Goal: Transaction & Acquisition: Purchase product/service

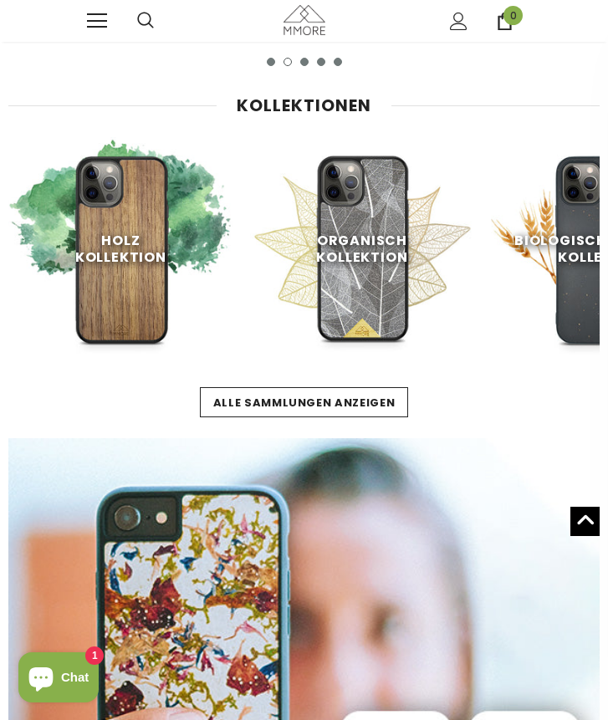
scroll to position [0, 162]
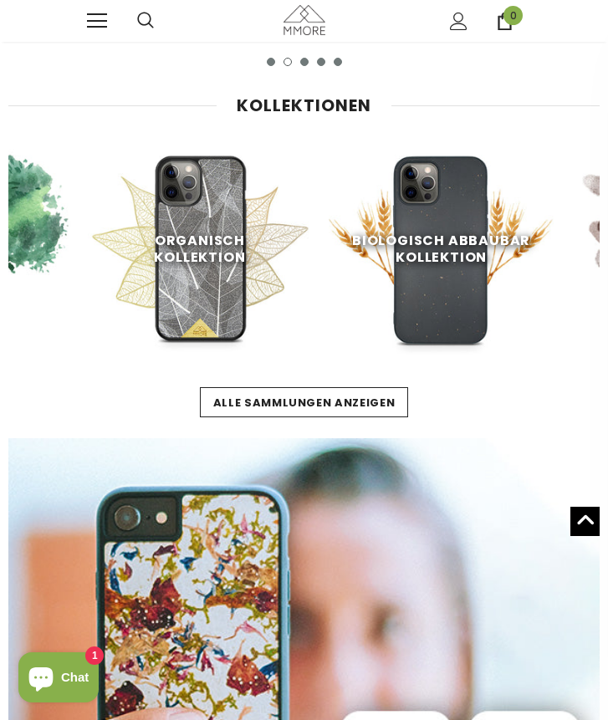
click at [442, 238] on span "Biologisch abbaubar Kollektion" at bounding box center [441, 249] width 178 height 36
click at [419, 248] on span "Biologisch abbaubar Kollektion" at bounding box center [441, 249] width 178 height 36
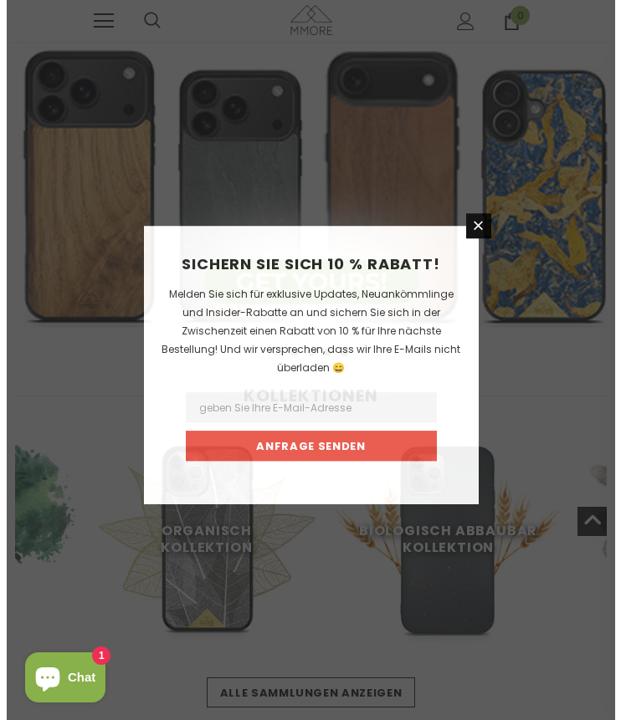
scroll to position [0, 0]
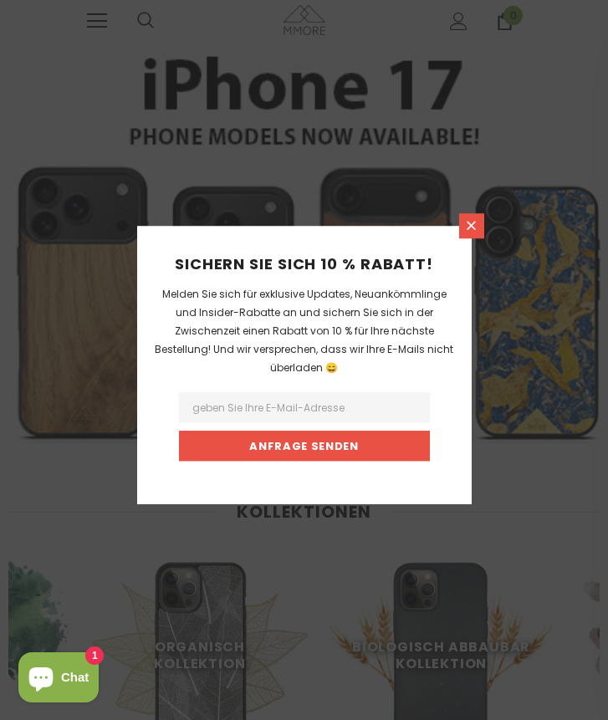
click at [474, 223] on icon at bounding box center [471, 225] width 9 height 9
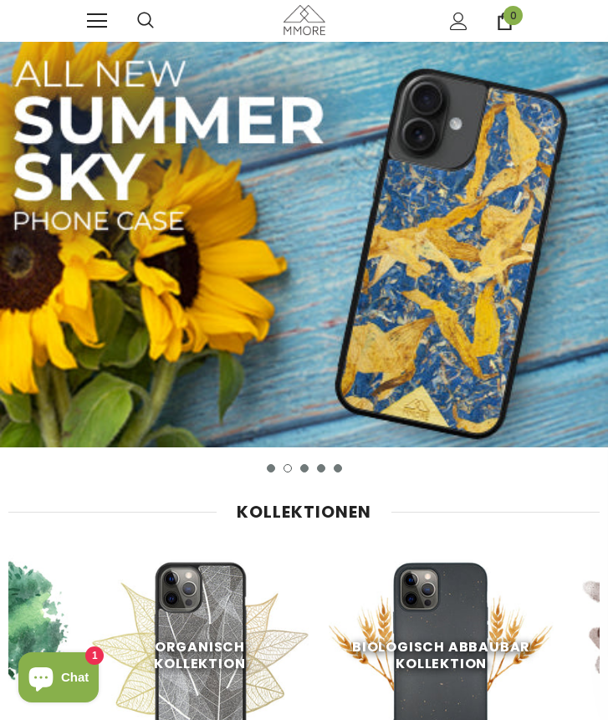
click at [90, 18] on link at bounding box center [97, 21] width 20 height 20
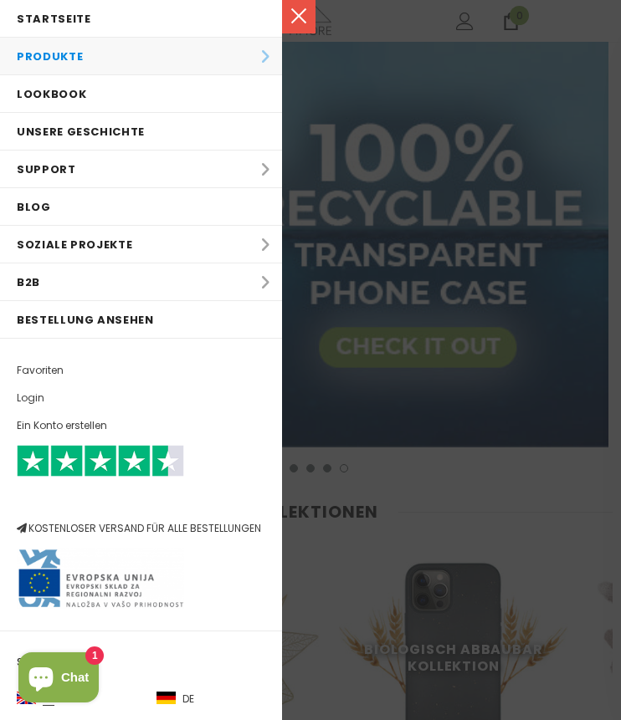
click at [54, 54] on li "Produkte Produkte Alle Produkte Alle Produkte PROBE SETS Bio-Sammlung Holz-Samm…" at bounding box center [141, 57] width 282 height 38
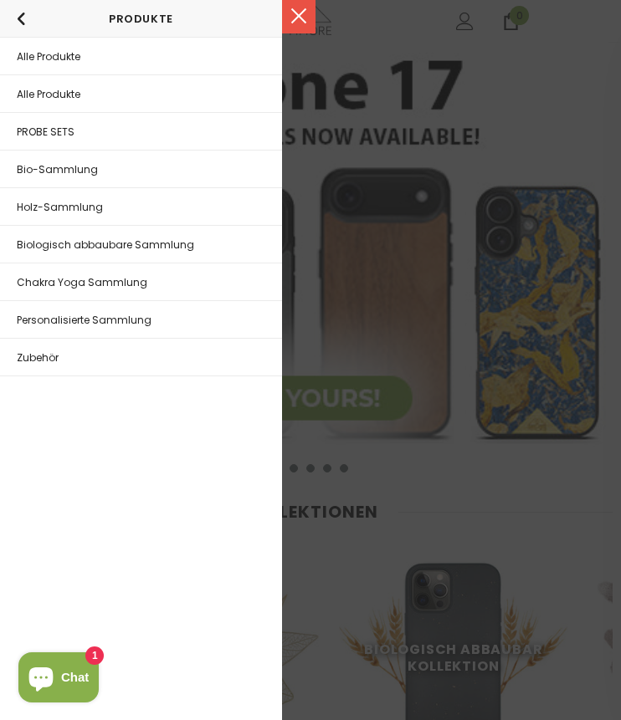
click at [53, 239] on span "Biologisch abbaubare Sammlung" at bounding box center [105, 245] width 177 height 14
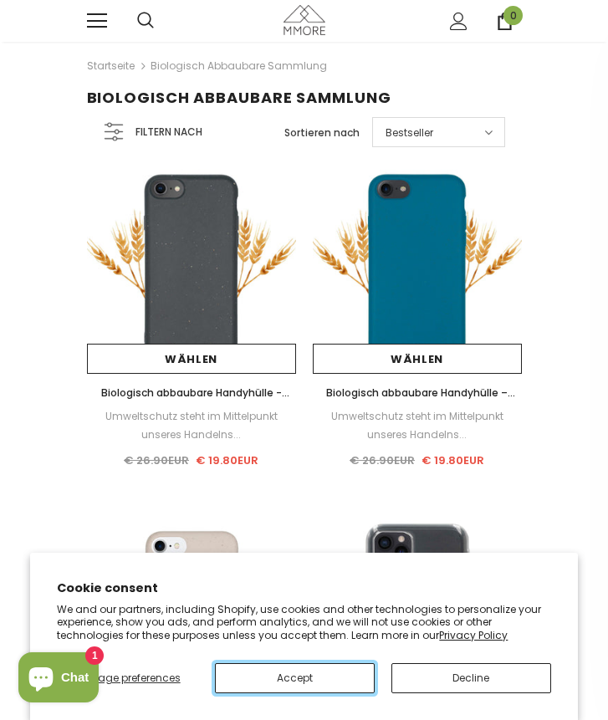
click at [294, 677] on button "Accept" at bounding box center [295, 678] width 160 height 30
click at [244, 683] on img at bounding box center [191, 624] width 209 height 209
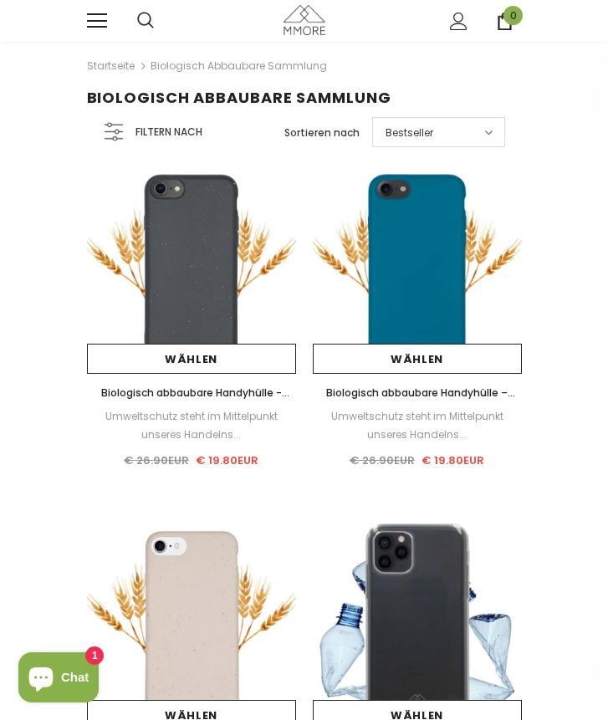
click at [161, 133] on span "Filtern nach" at bounding box center [169, 132] width 67 height 18
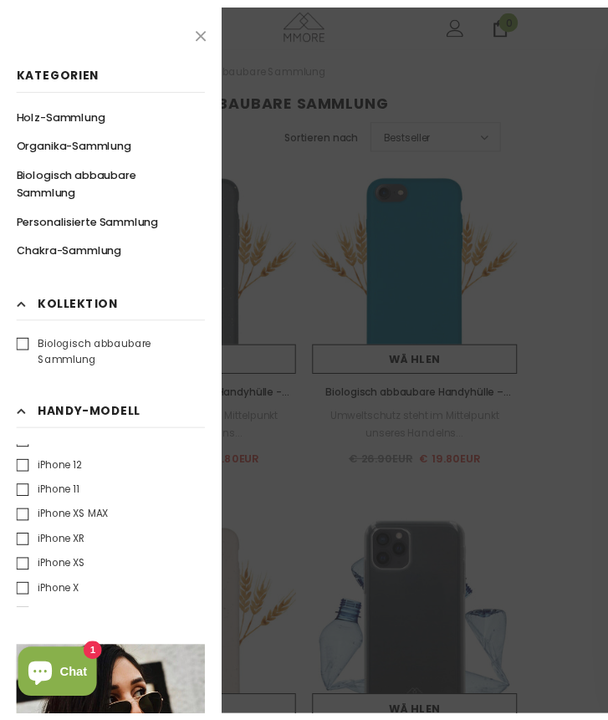
scroll to position [388, 0]
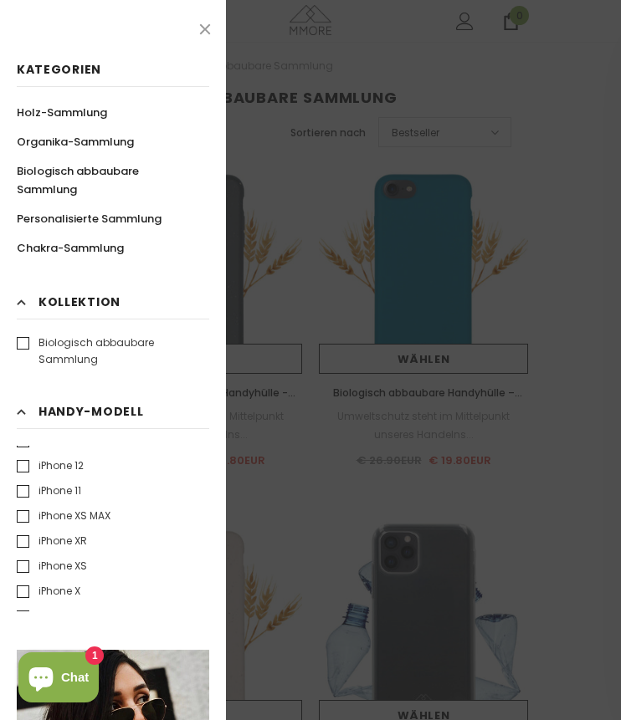
click at [23, 483] on label "iPhone 11" at bounding box center [49, 491] width 64 height 17
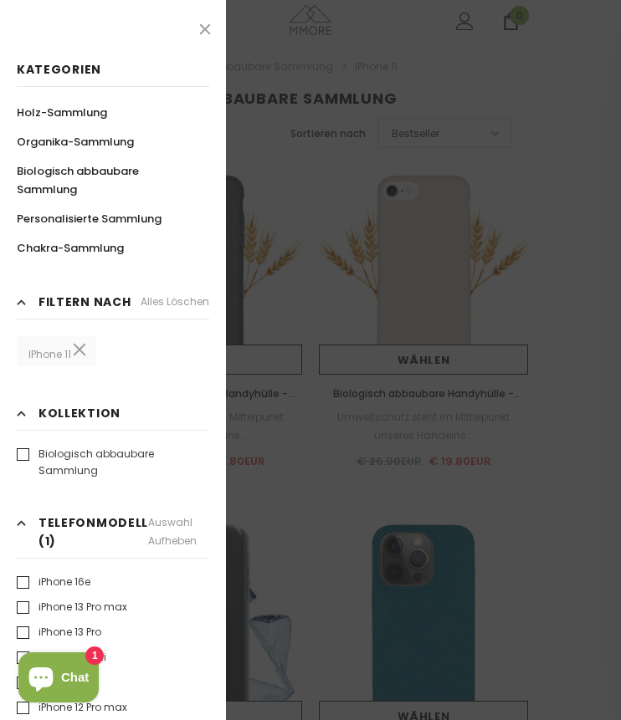
click at [285, 410] on div at bounding box center [310, 360] width 621 height 720
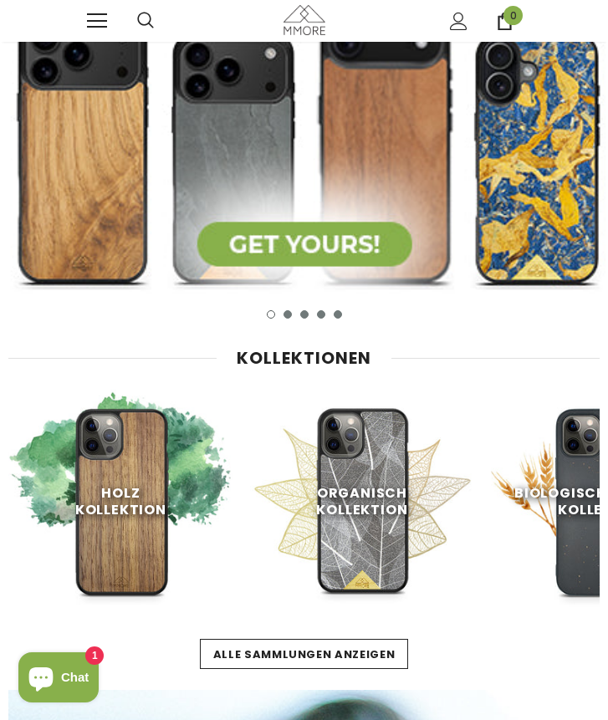
scroll to position [155, 0]
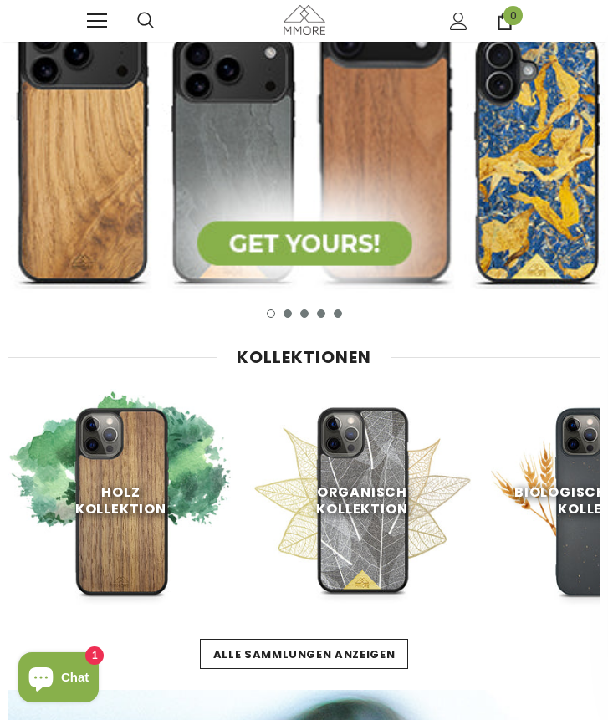
click at [325, 524] on img at bounding box center [362, 501] width 225 height 225
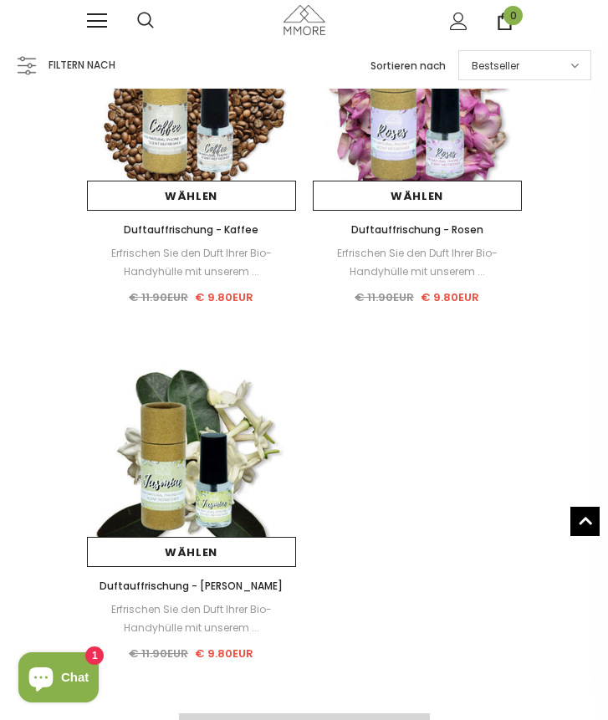
scroll to position [2349, 0]
